Goal: Book appointment/travel/reservation

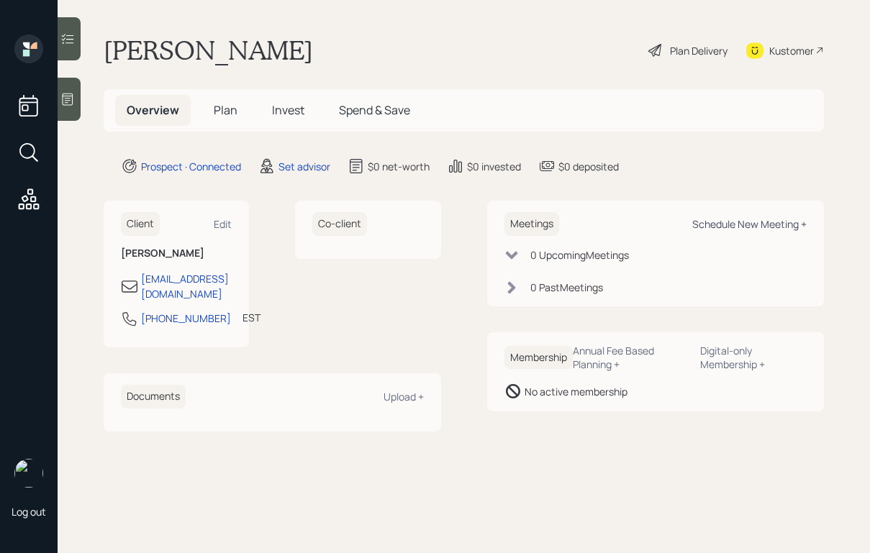
click at [716, 225] on div "Schedule New Meeting +" at bounding box center [749, 224] width 114 height 14
select select "round-[PERSON_NAME]"
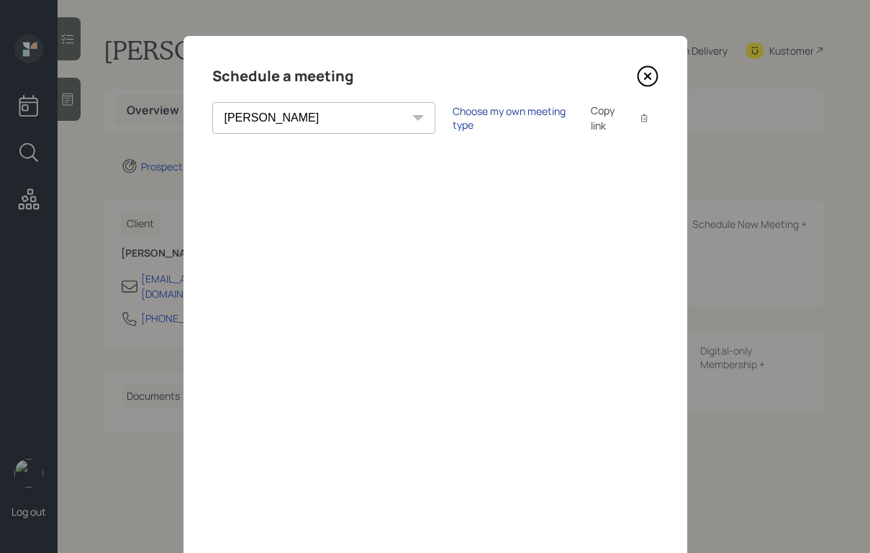
click at [453, 119] on div "Choose my own meeting type" at bounding box center [513, 117] width 121 height 27
click at [641, 81] on icon at bounding box center [648, 76] width 22 height 22
